Goal: Task Accomplishment & Management: Manage account settings

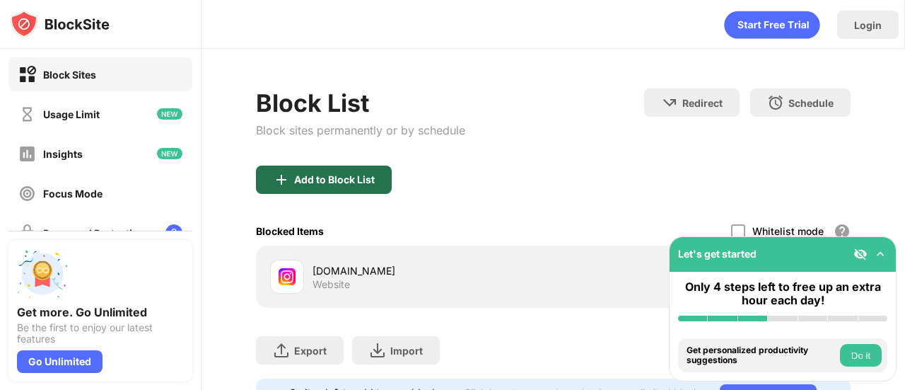
click at [349, 174] on div "Add to Block List" at bounding box center [334, 179] width 81 height 11
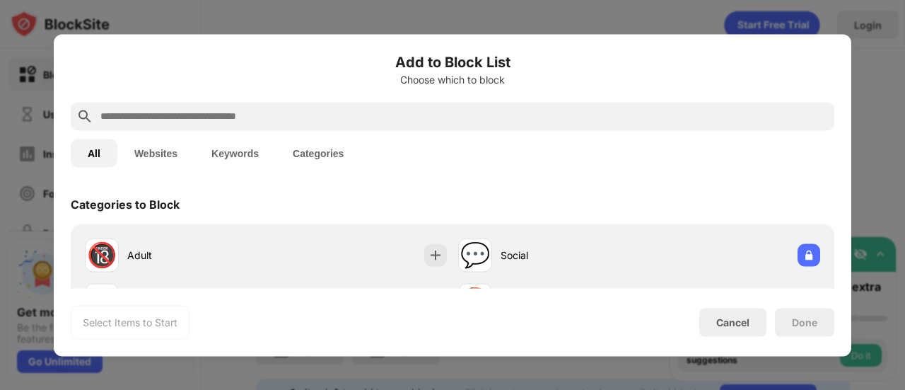
click at [342, 118] on input "text" at bounding box center [464, 115] width 730 height 17
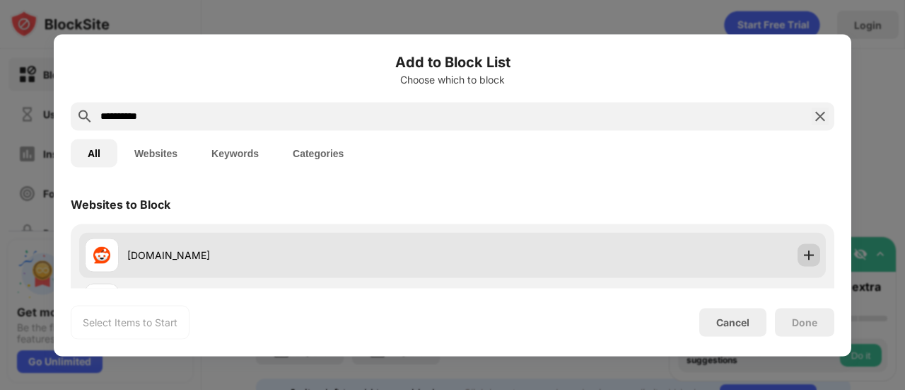
type input "**********"
click at [806, 252] on div at bounding box center [808, 254] width 23 height 23
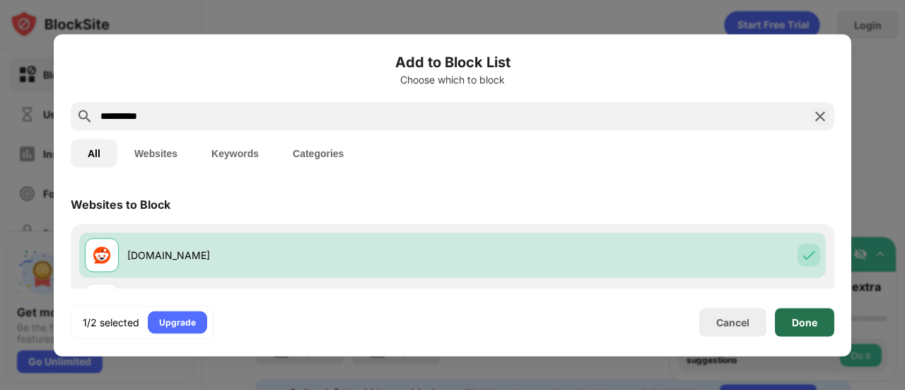
click at [809, 326] on div "Done" at bounding box center [804, 321] width 25 height 11
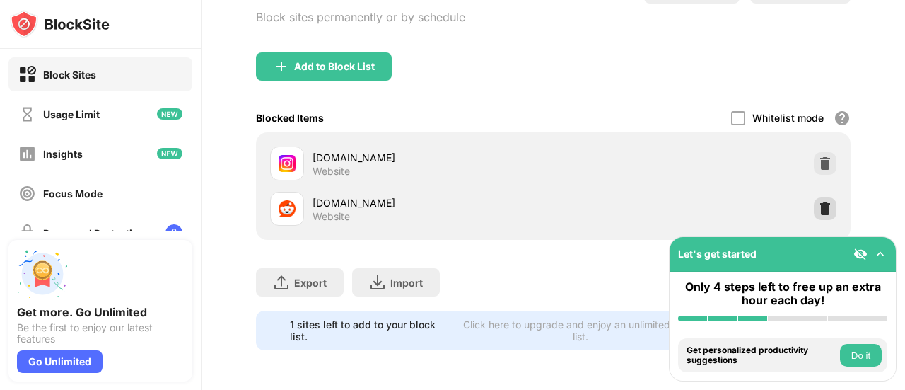
click at [818, 201] on img at bounding box center [825, 208] width 14 height 14
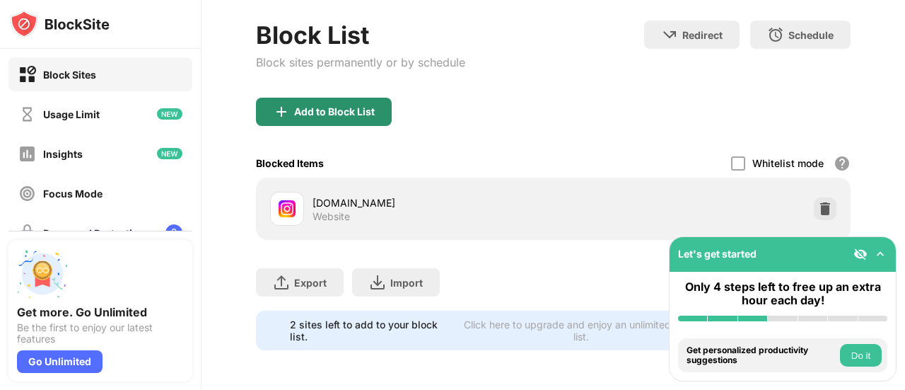
click at [324, 106] on div "Add to Block List" at bounding box center [334, 111] width 81 height 11
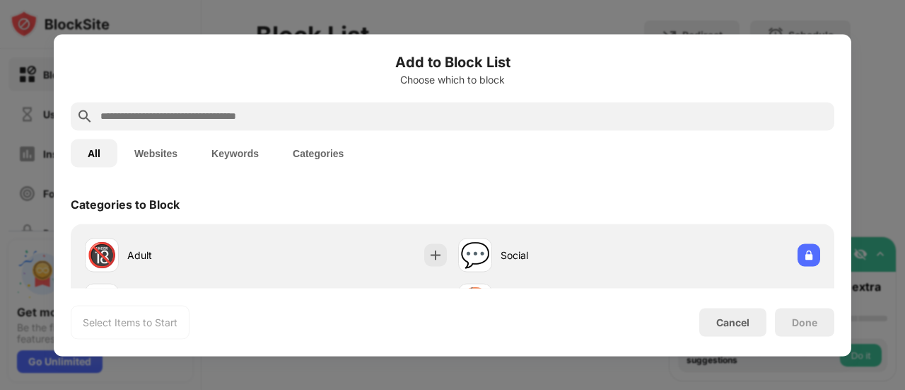
click at [315, 121] on input "text" at bounding box center [464, 115] width 730 height 17
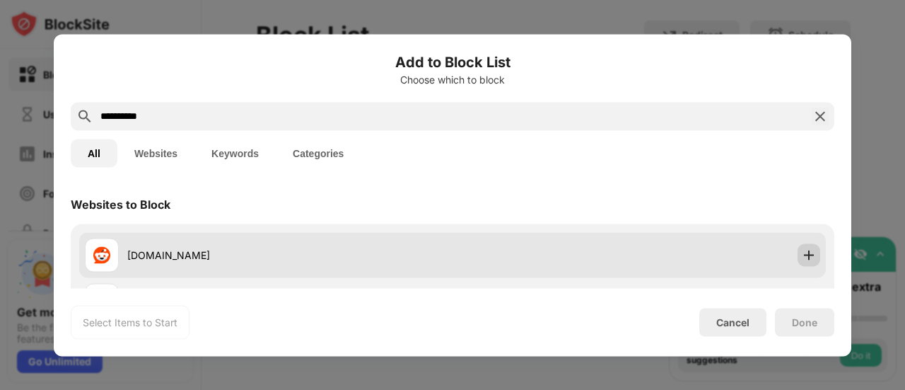
type input "**********"
click at [802, 255] on img at bounding box center [809, 254] width 14 height 14
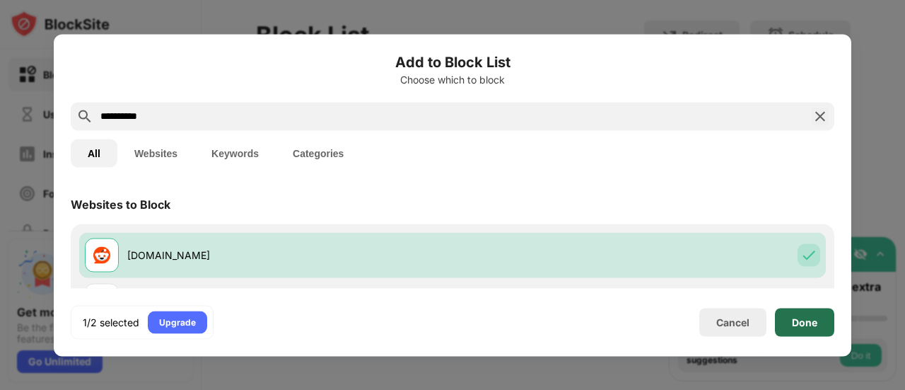
click at [810, 327] on div "Done" at bounding box center [804, 321] width 25 height 11
